Goal: Task Accomplishment & Management: Manage account settings

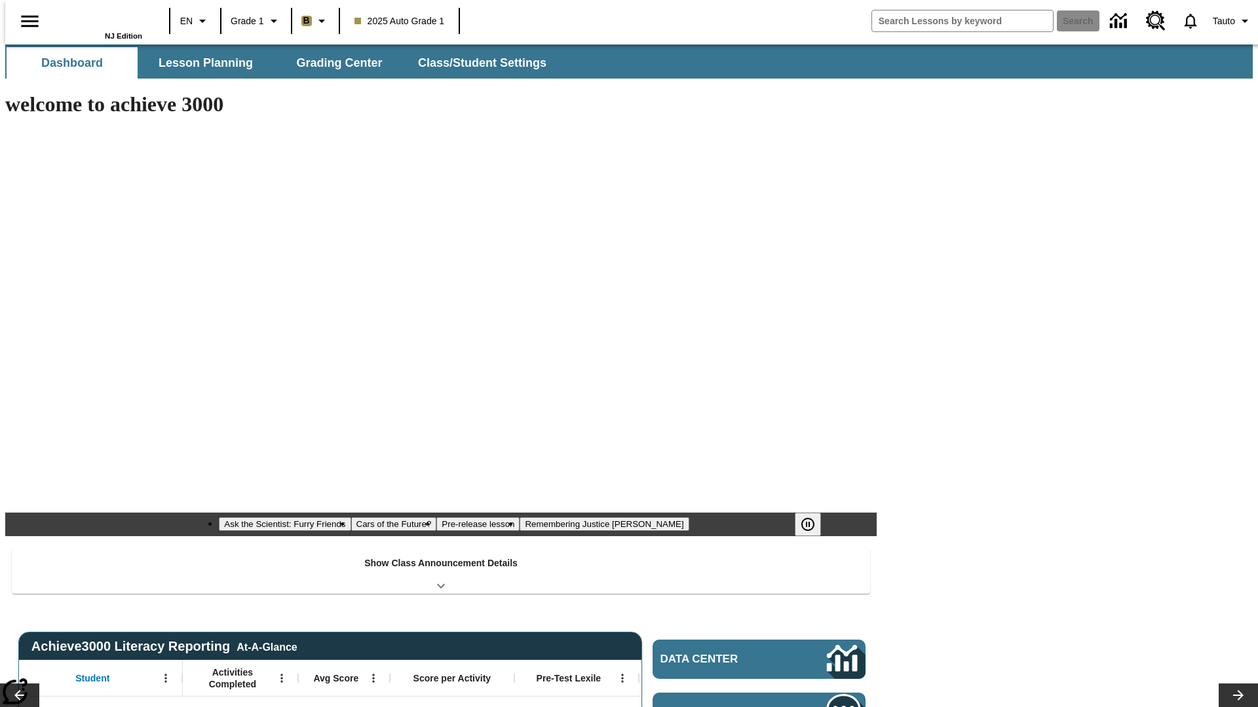
type input "-1"
click at [476, 63] on button "Class/Student Settings" at bounding box center [482, 62] width 151 height 31
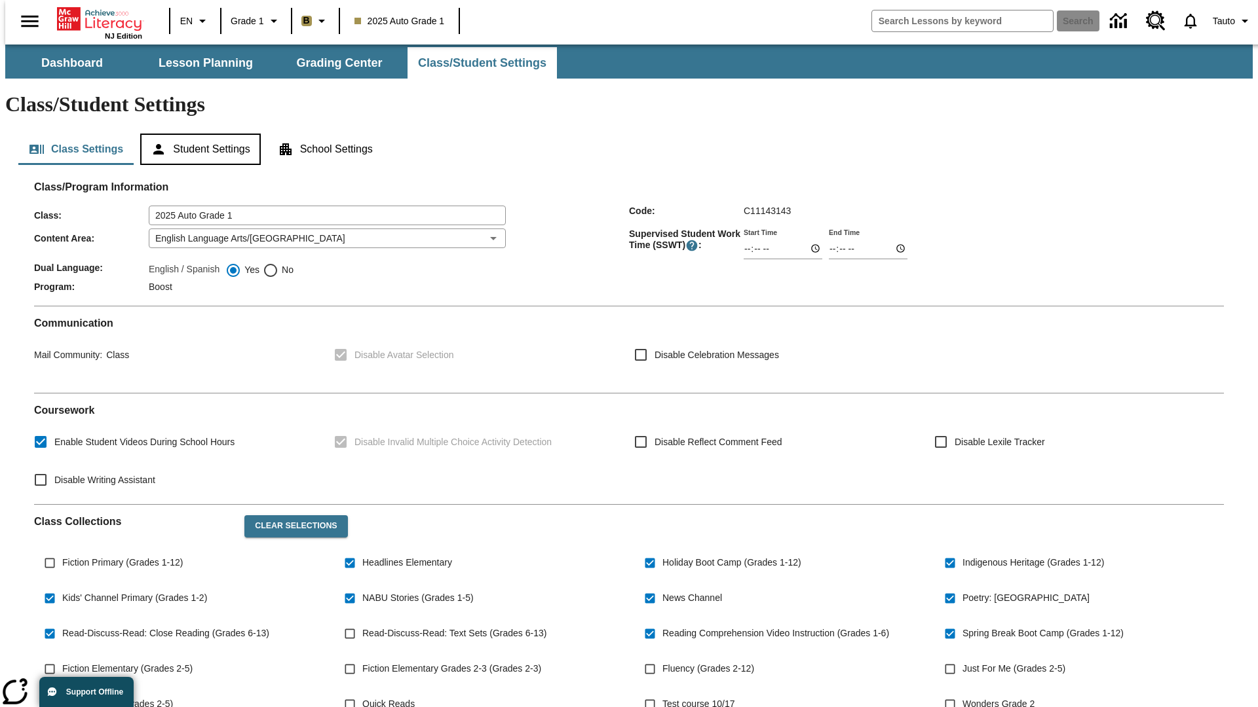
click at [197, 134] on button "Student Settings" at bounding box center [200, 149] width 120 height 31
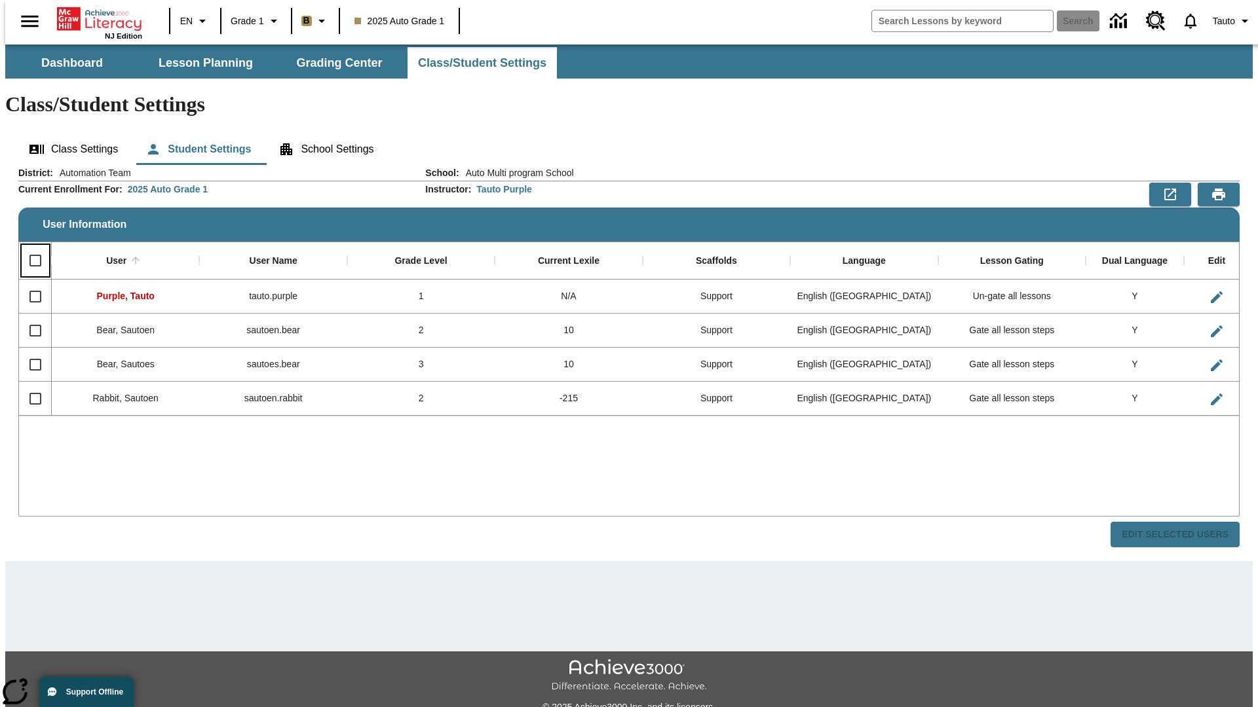
click at [29, 247] on input "Select all rows" at bounding box center [36, 261] width 28 height 28
checkbox input "true"
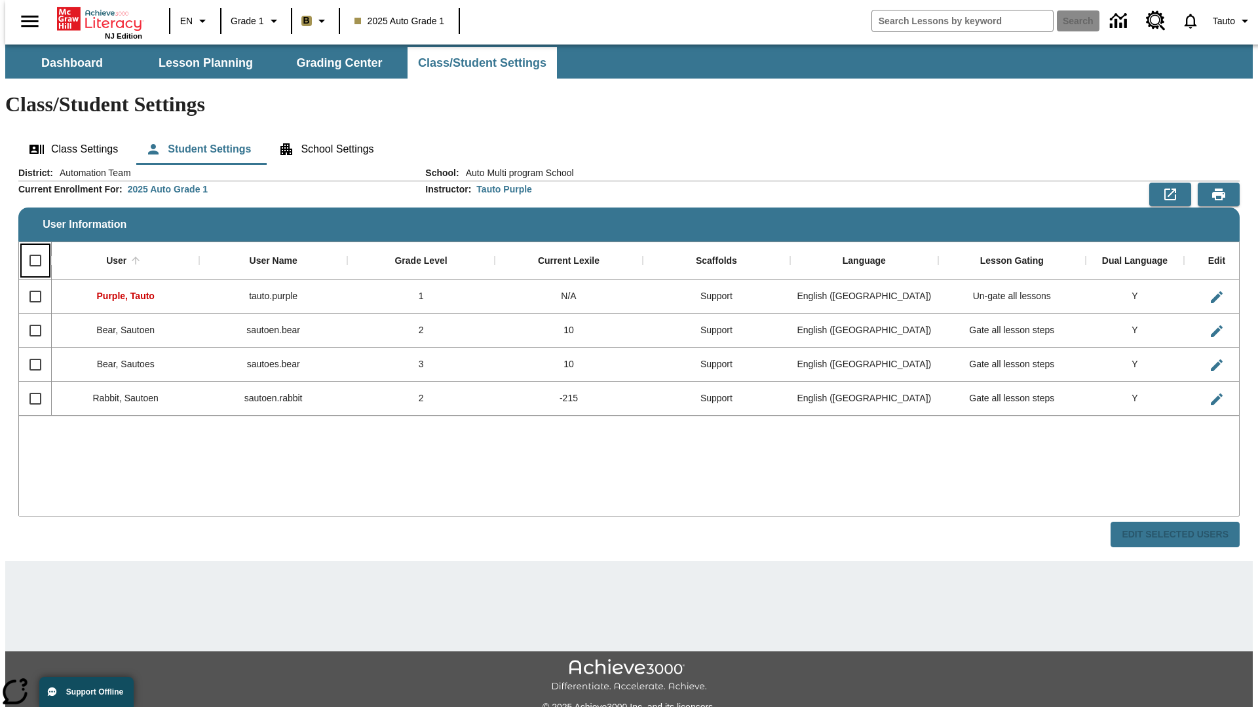
checkbox input "true"
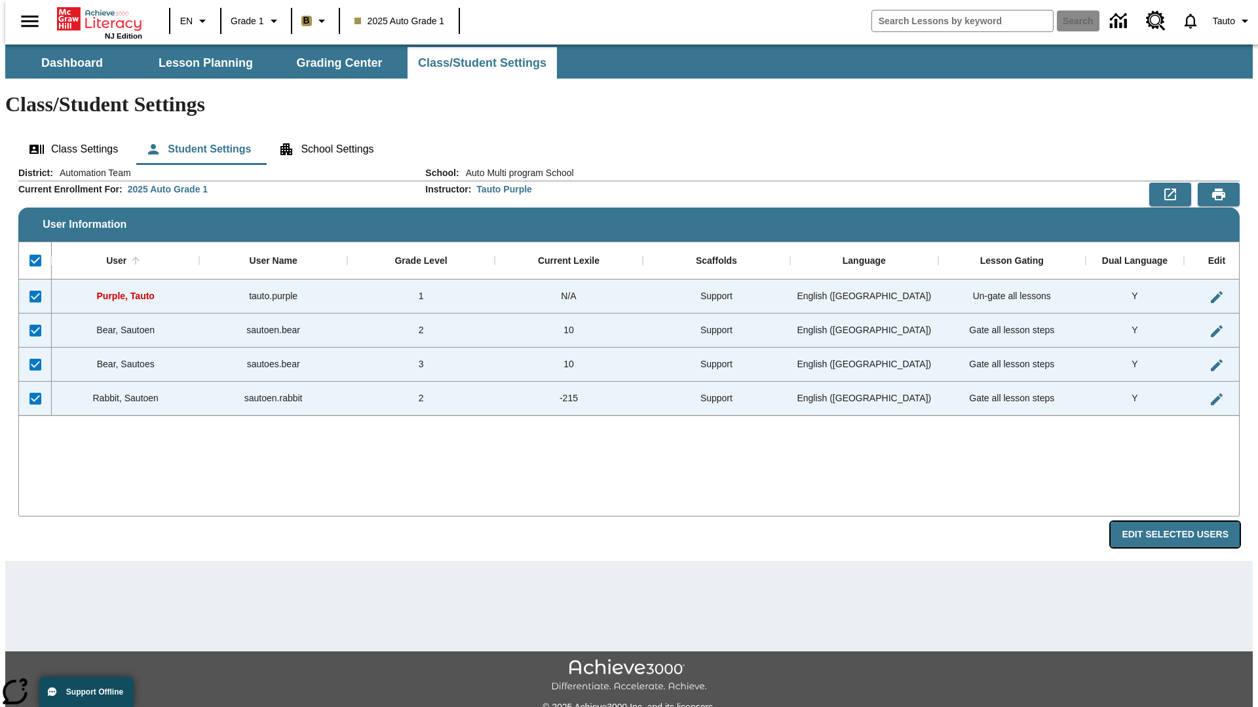
click at [1185, 522] on button "Edit Selected Users" at bounding box center [1174, 535] width 129 height 26
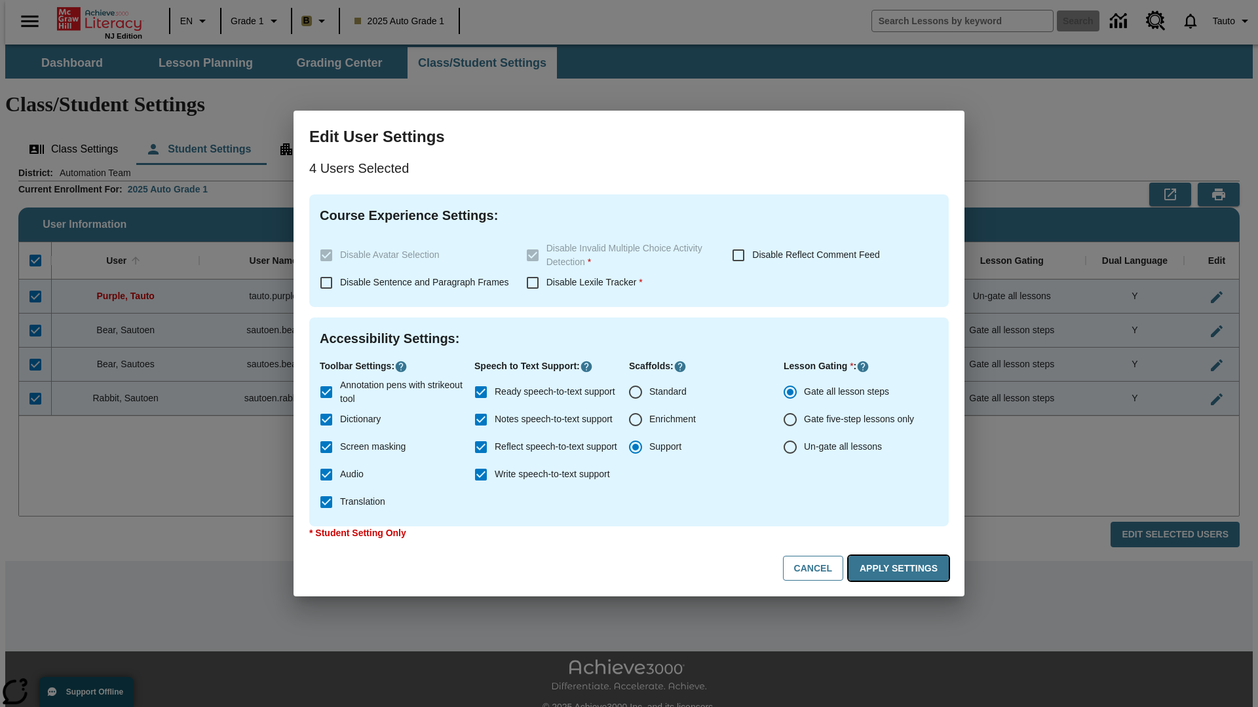
click at [901, 569] on button "Apply Settings" at bounding box center [898, 569] width 100 height 26
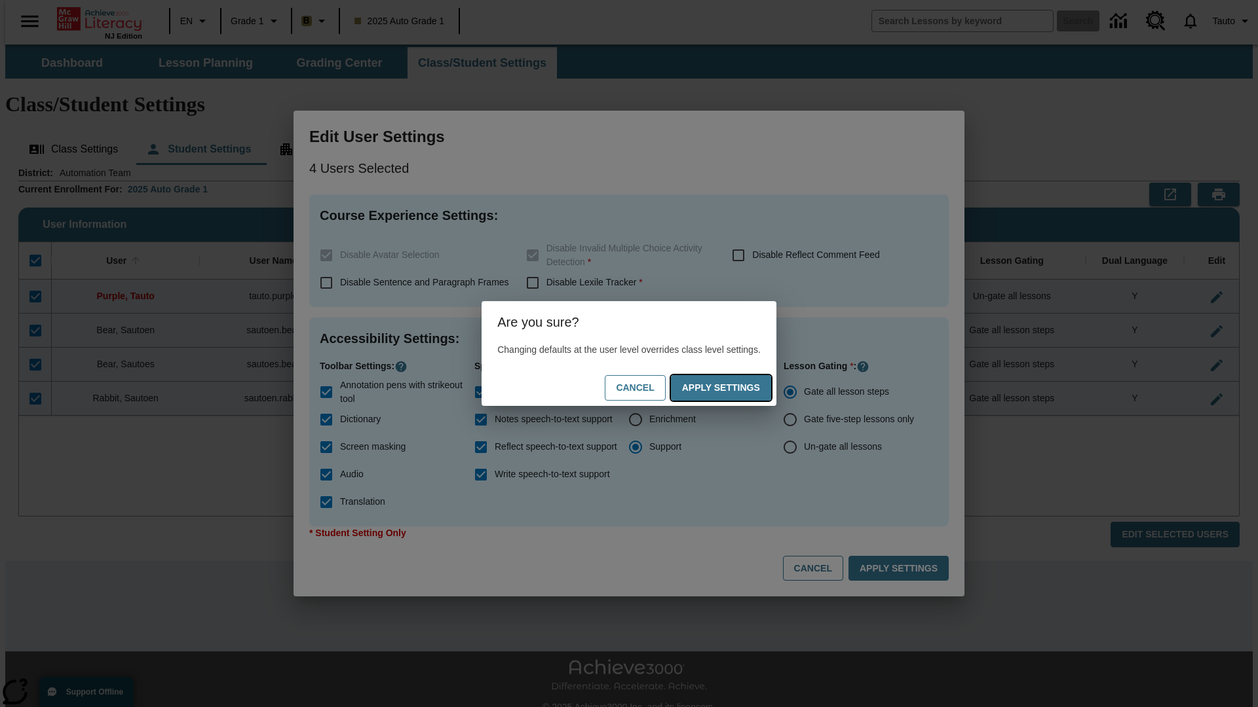
click at [734, 388] on button "Apply Settings" at bounding box center [721, 388] width 100 height 26
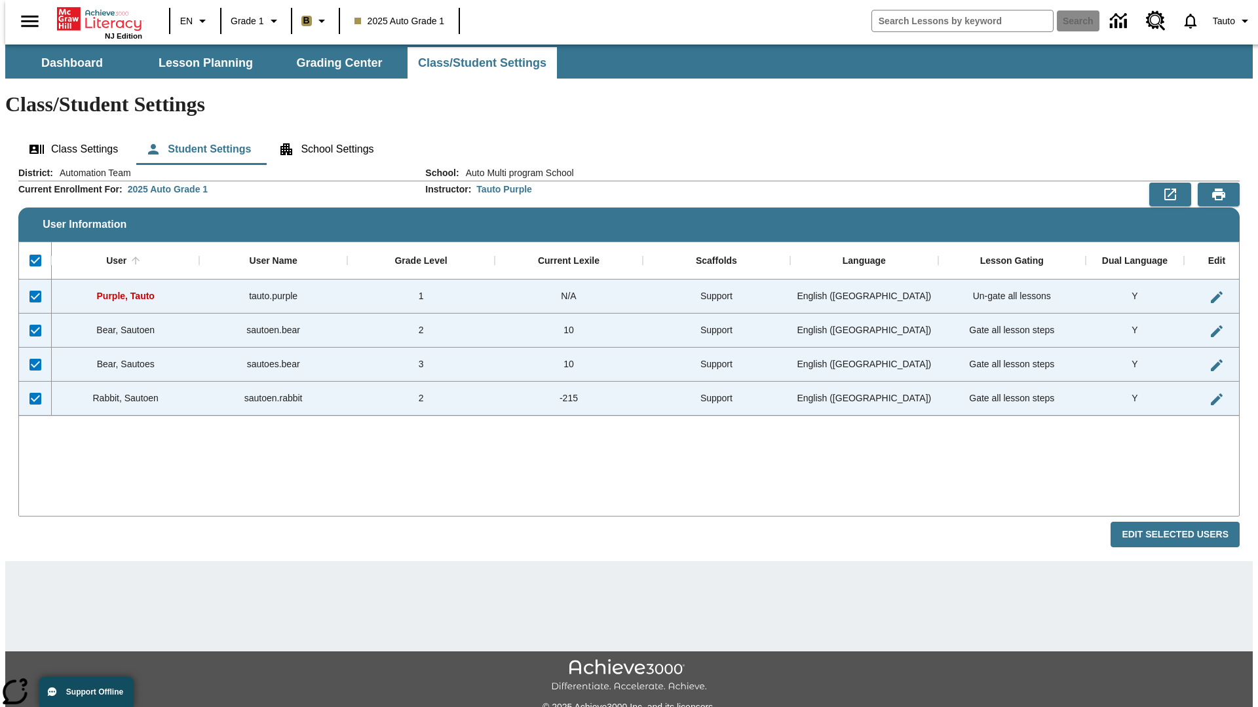
checkbox input "false"
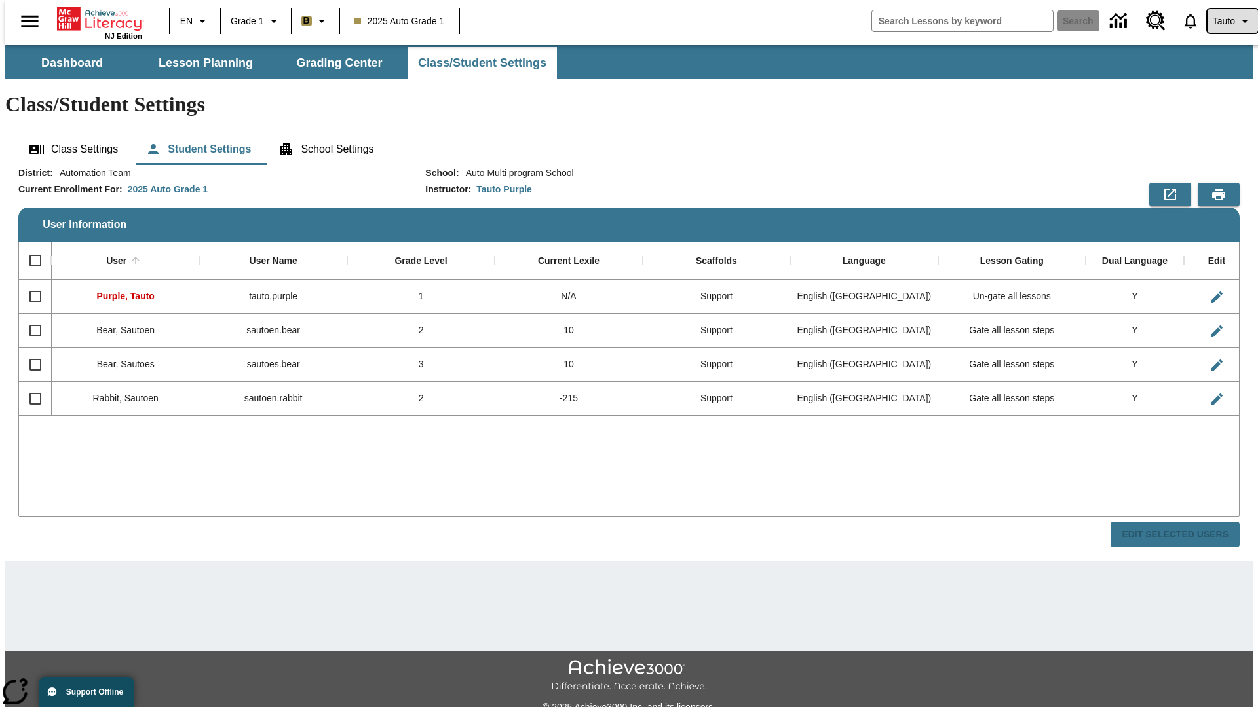
click at [1226, 21] on span "Tauto" at bounding box center [1223, 21] width 22 height 14
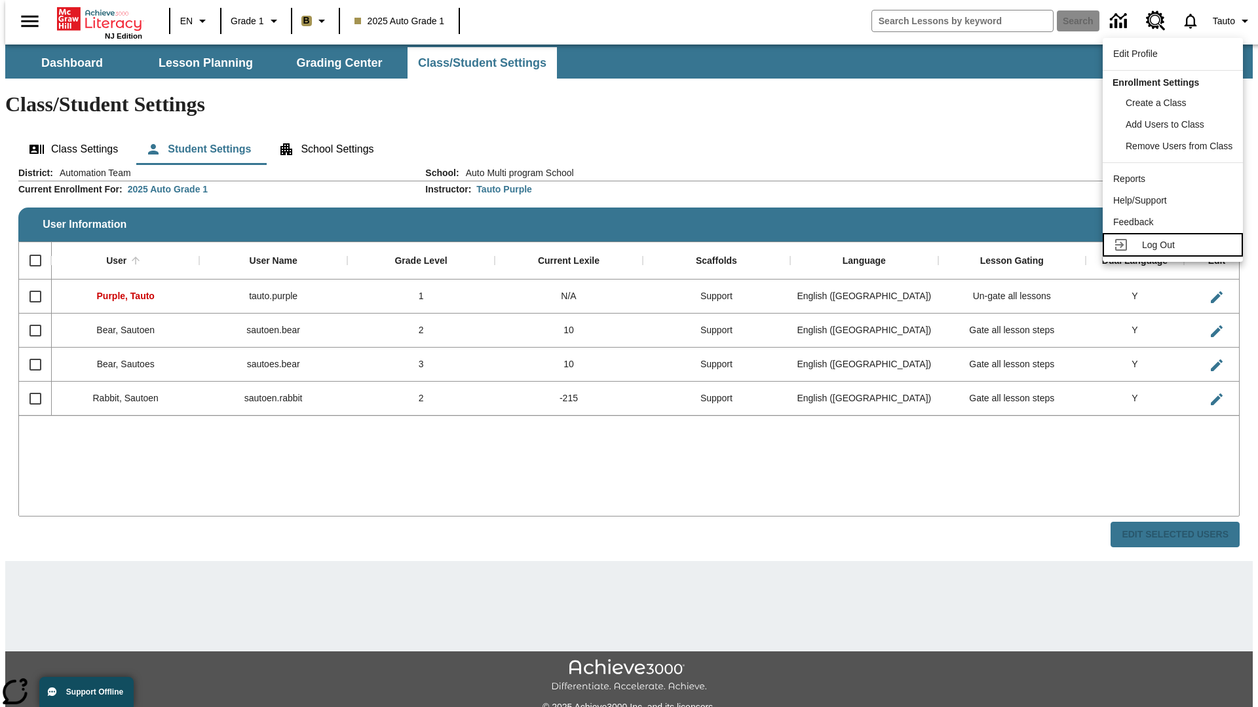
click at [1175, 245] on span "Log Out" at bounding box center [1158, 245] width 33 height 10
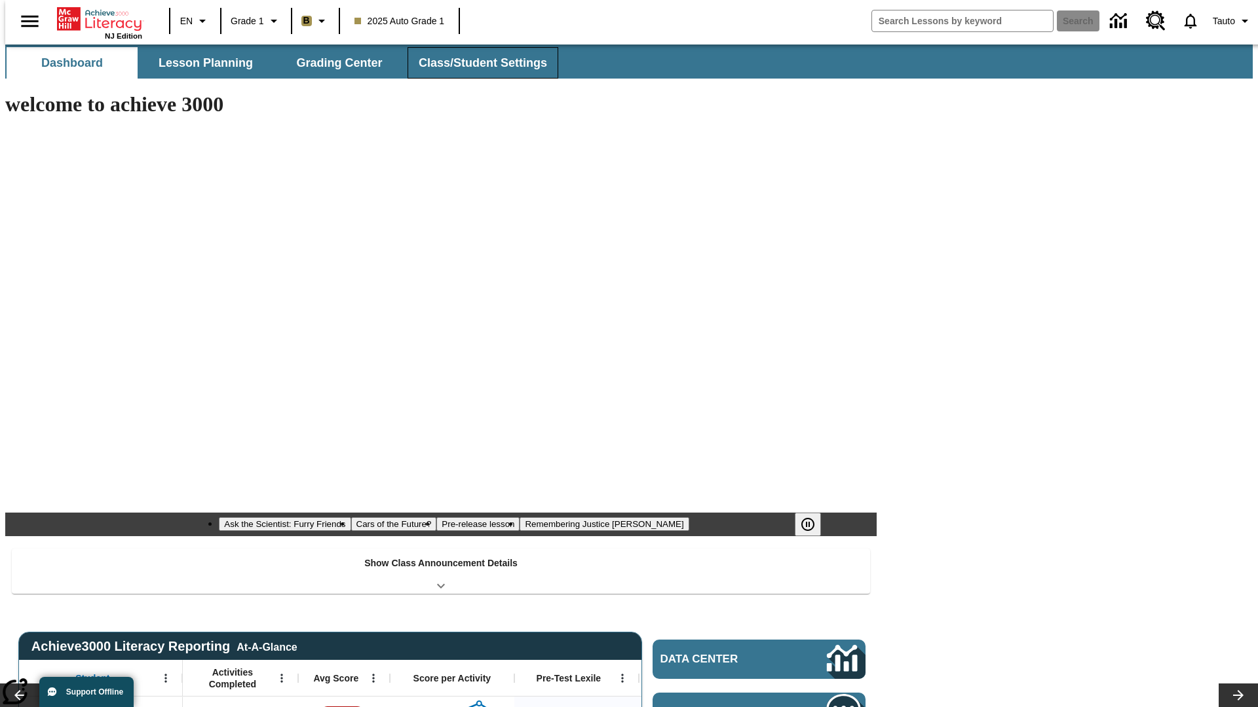
click at [476, 63] on button "Class/Student Settings" at bounding box center [482, 62] width 151 height 31
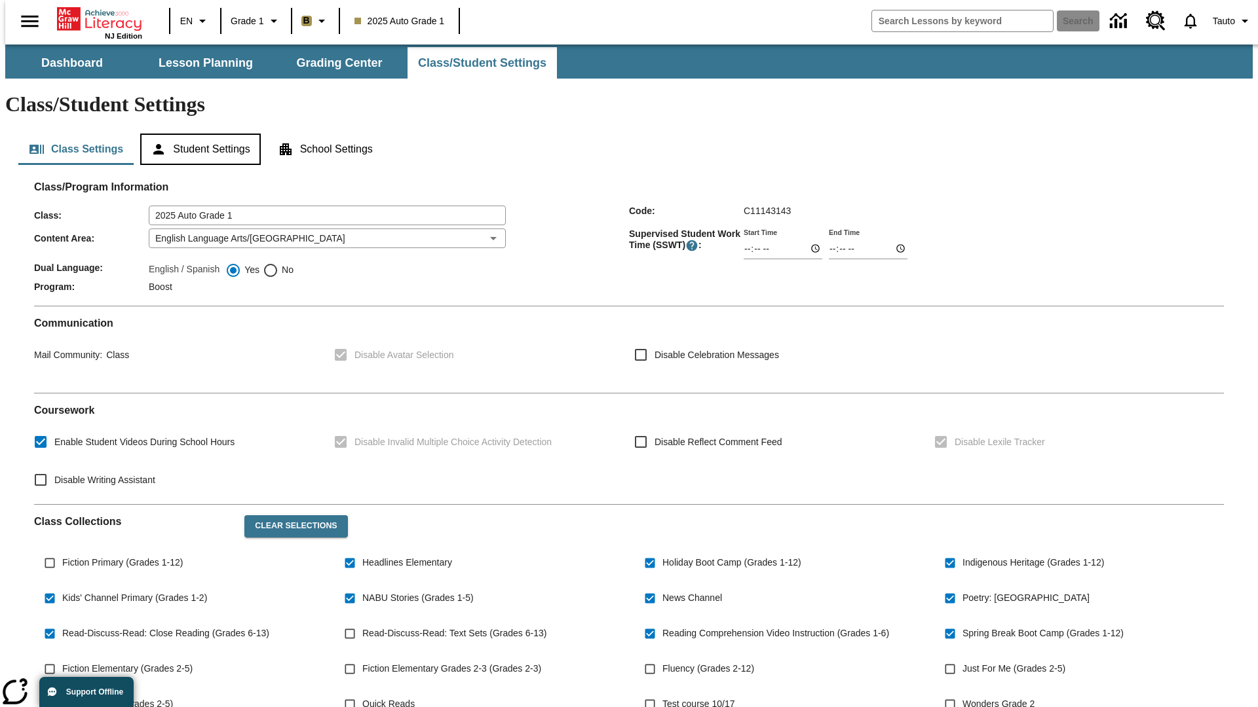
click at [197, 134] on button "Student Settings" at bounding box center [200, 149] width 120 height 31
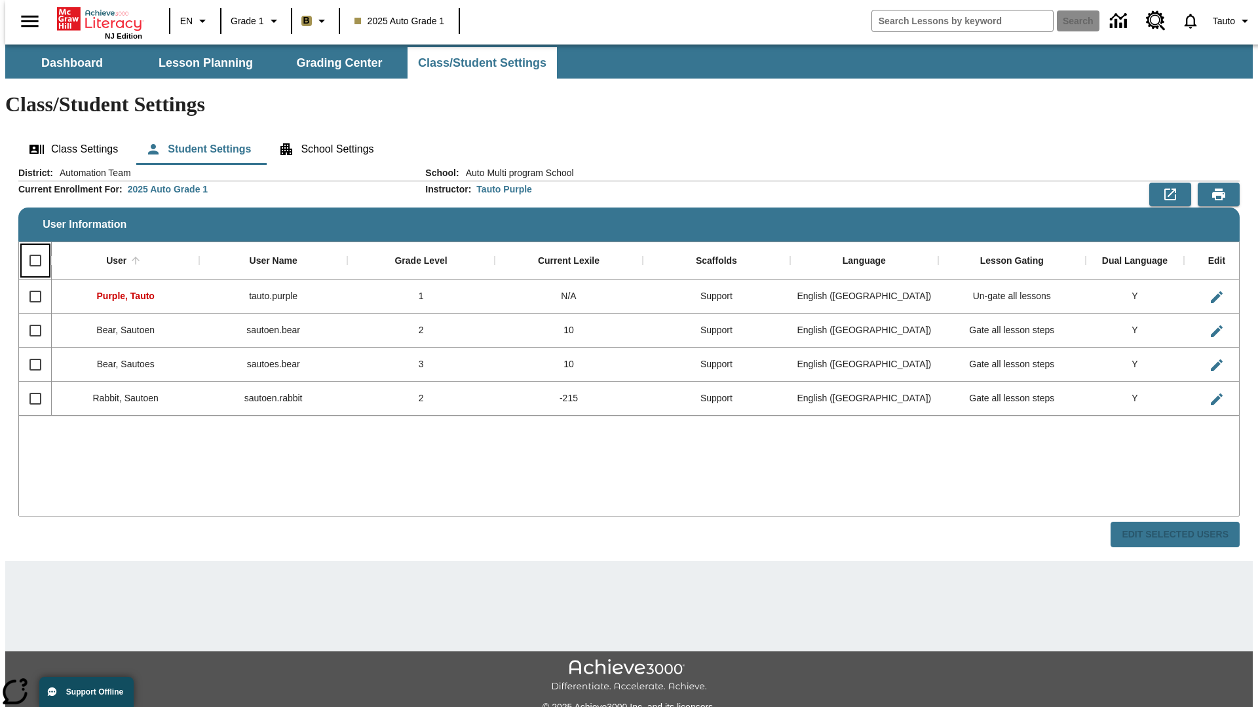
click at [29, 247] on input "Select all rows" at bounding box center [36, 261] width 28 height 28
checkbox input "true"
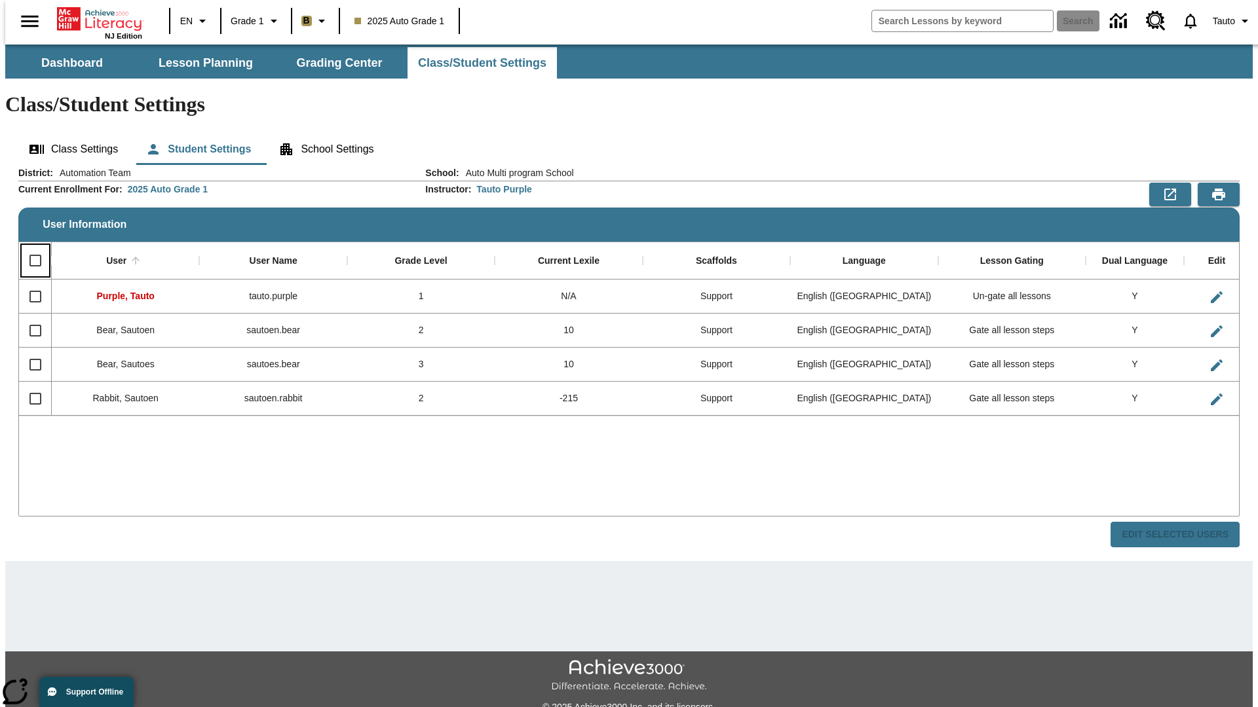
checkbox input "true"
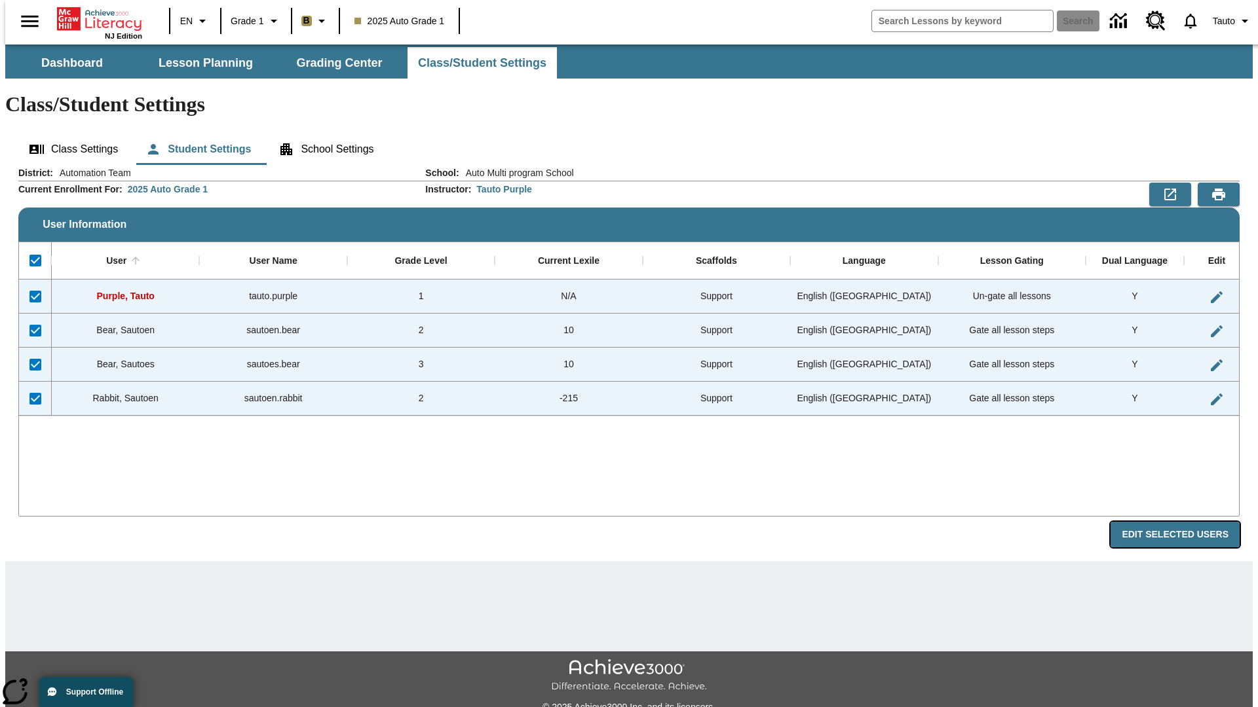
click at [1185, 522] on button "Edit Selected Users" at bounding box center [1174, 535] width 129 height 26
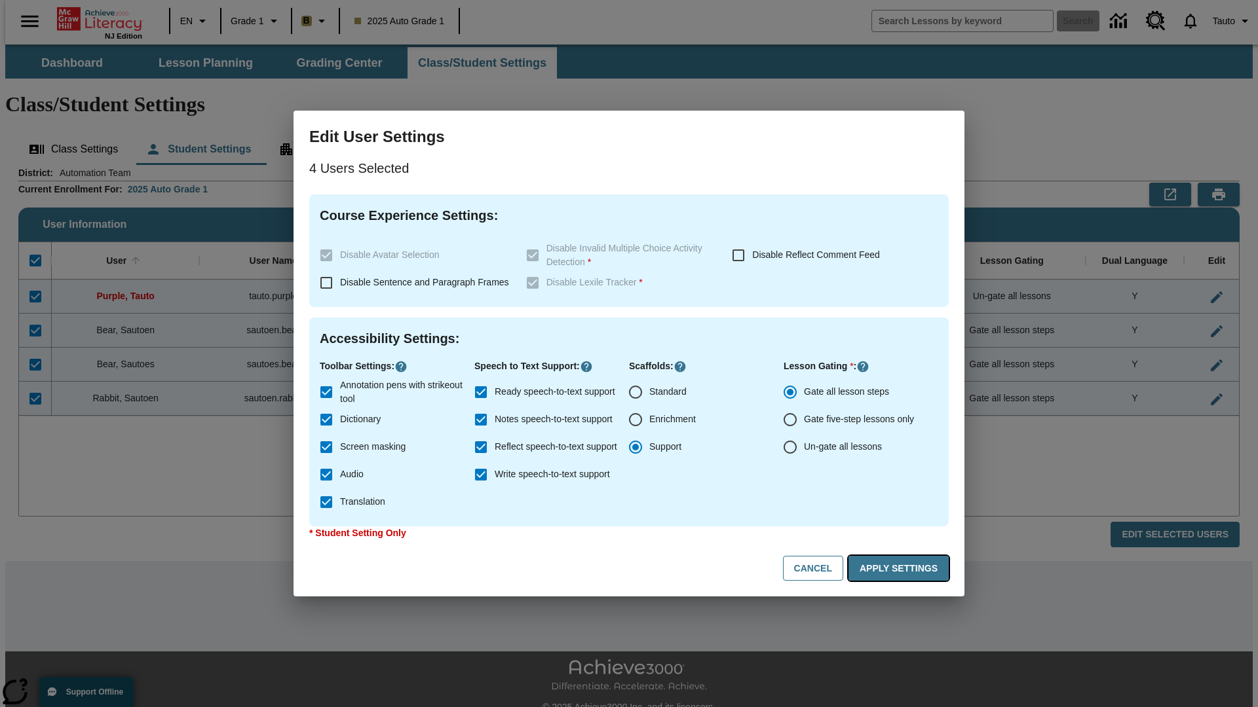
click at [901, 569] on button "Apply Settings" at bounding box center [898, 569] width 100 height 26
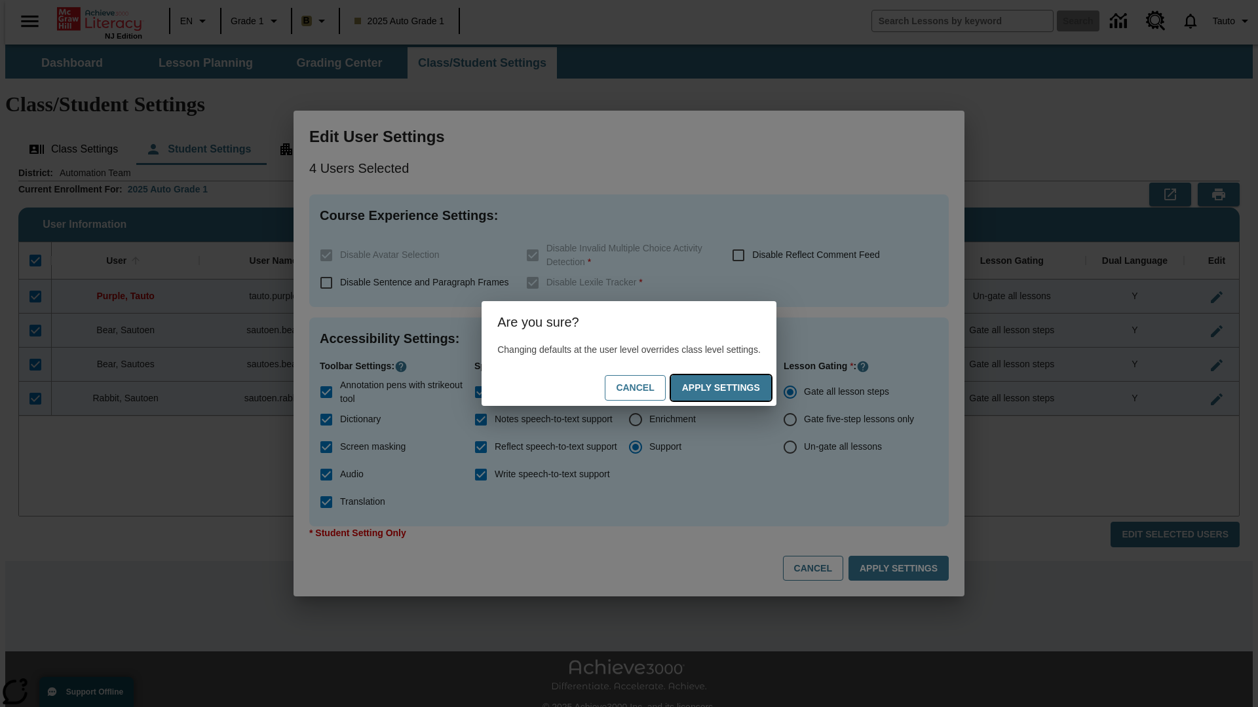
click at [734, 388] on button "Apply Settings" at bounding box center [721, 388] width 100 height 26
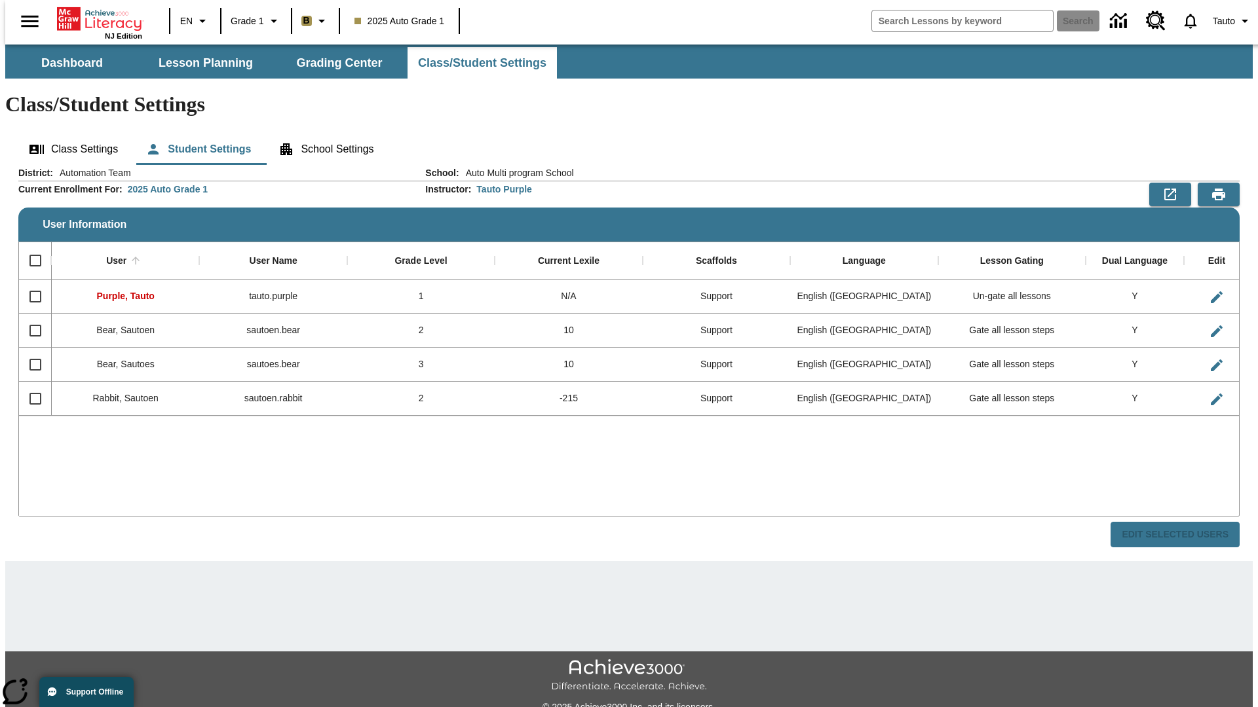
checkbox input "false"
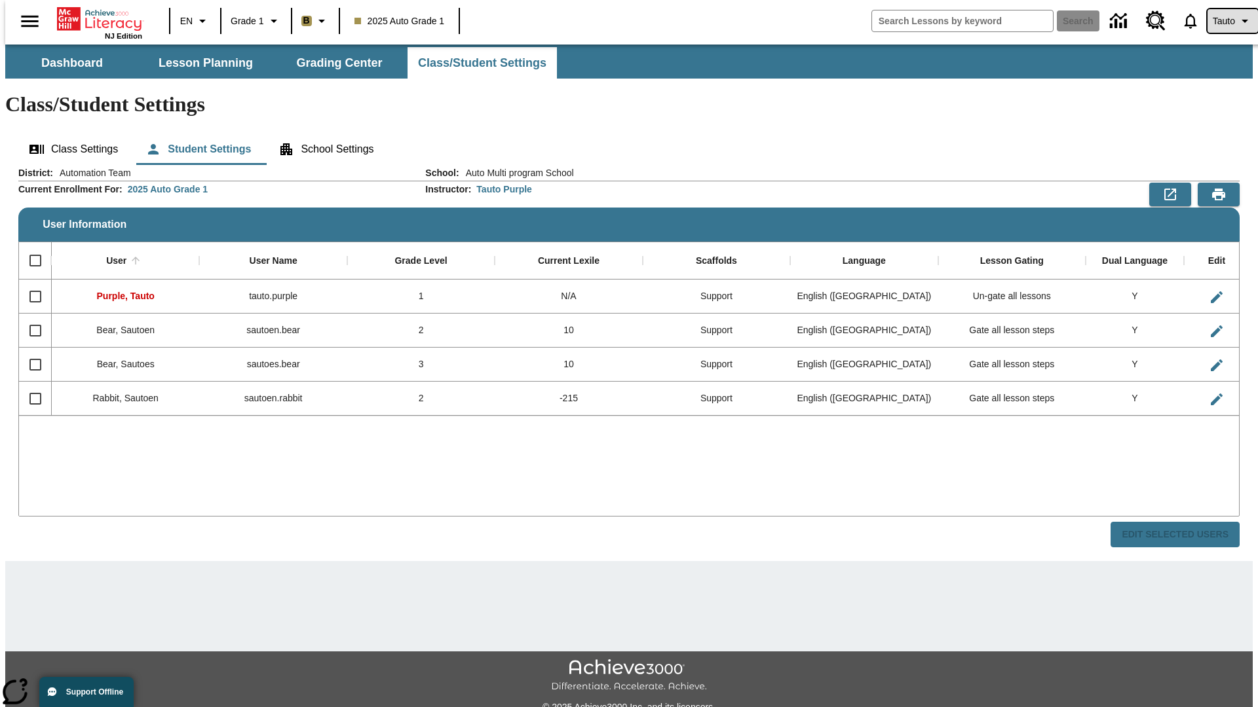
click at [1226, 21] on span "Tauto" at bounding box center [1223, 21] width 22 height 14
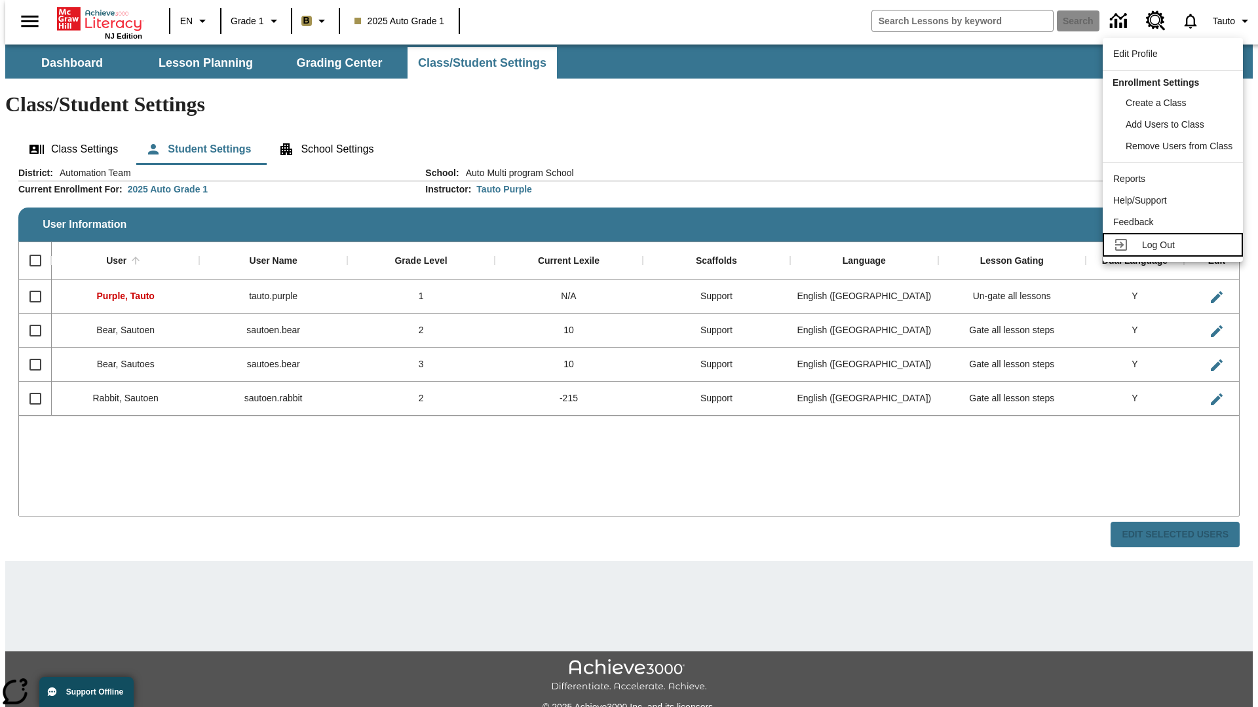
click at [1175, 245] on span "Log Out" at bounding box center [1158, 245] width 33 height 10
